Goal: Transaction & Acquisition: Obtain resource

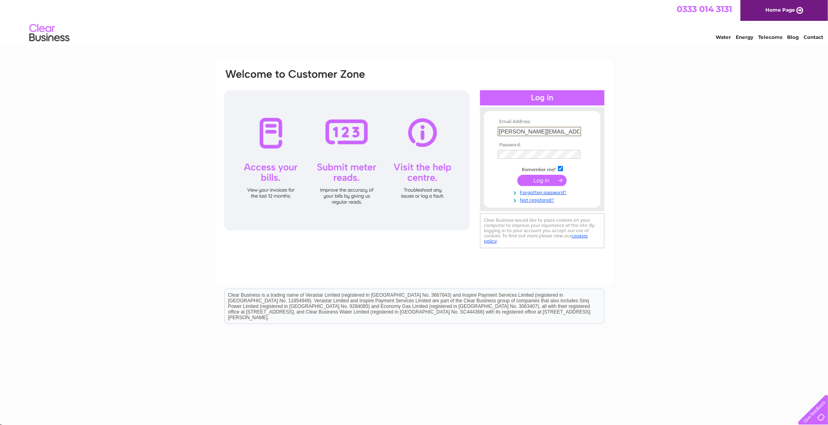
click at [615, 117] on div "Email Address: margaret@standardrealestateltd.com Password:" at bounding box center [414, 241] width 828 height 362
click at [536, 183] on input "submit" at bounding box center [541, 179] width 49 height 11
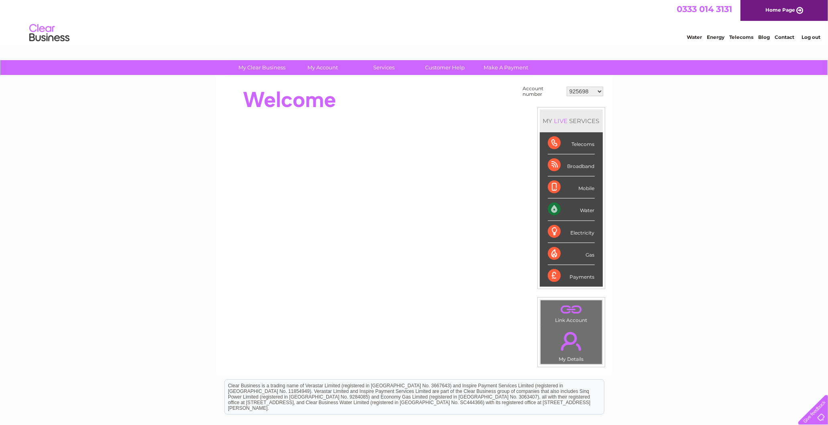
click at [584, 91] on select "925698 934462 934831 938572 941363 942374 952730 966731 966770 967205 971927 97…" at bounding box center [584, 92] width 37 height 10
click at [582, 91] on select "925698 934462 934831 938572 941363 942374 952730 966731 966770 967205 971927 97…" at bounding box center [584, 92] width 37 height 10
select select "1155319"
click at [566, 87] on select "925698 934462 934831 938572 941363 942374 952730 966731 966770 967205 971927 97…" at bounding box center [584, 92] width 37 height 10
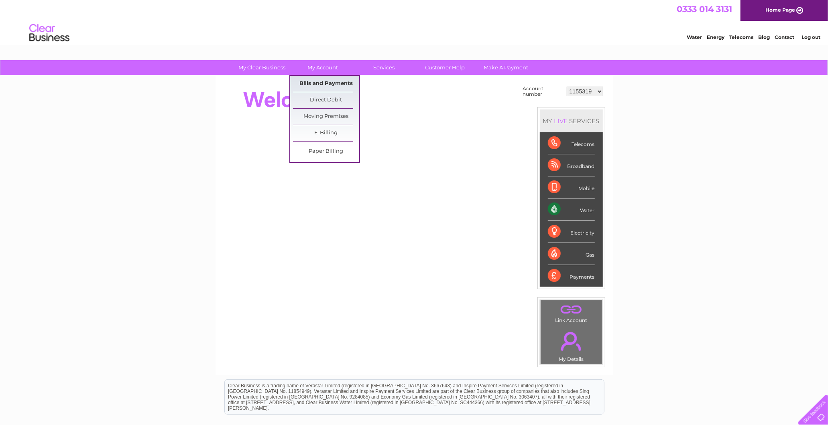
click at [325, 81] on link "Bills and Payments" at bounding box center [326, 84] width 66 height 16
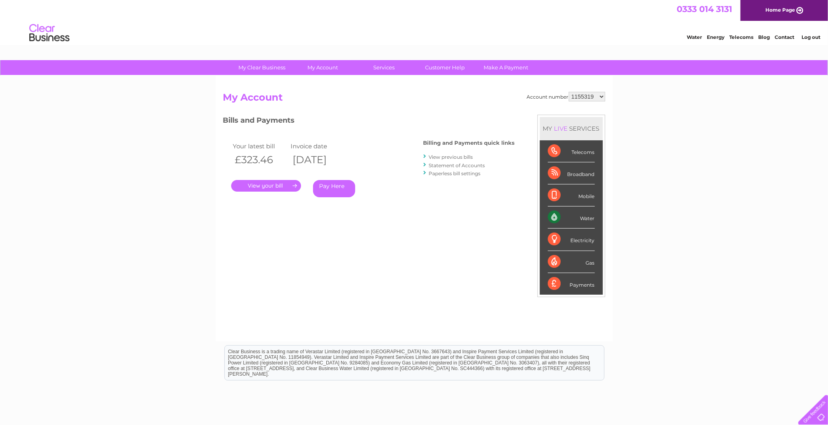
click at [446, 154] on link "View previous bills" at bounding box center [451, 157] width 44 height 6
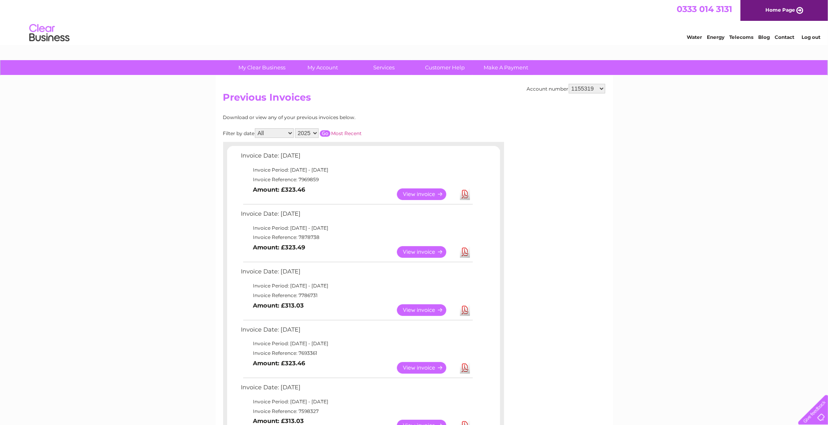
click at [466, 193] on link "Download" at bounding box center [465, 195] width 10 height 12
drag, startPoint x: 466, startPoint y: 193, endPoint x: 463, endPoint y: 185, distance: 8.5
drag, startPoint x: 463, startPoint y: 185, endPoint x: 679, endPoint y: 194, distance: 216.4
click at [679, 194] on div "My Clear Business Login Details My Details My Preferences Link Account My Accou…" at bounding box center [414, 424] width 828 height 728
